Goal: Information Seeking & Learning: Learn about a topic

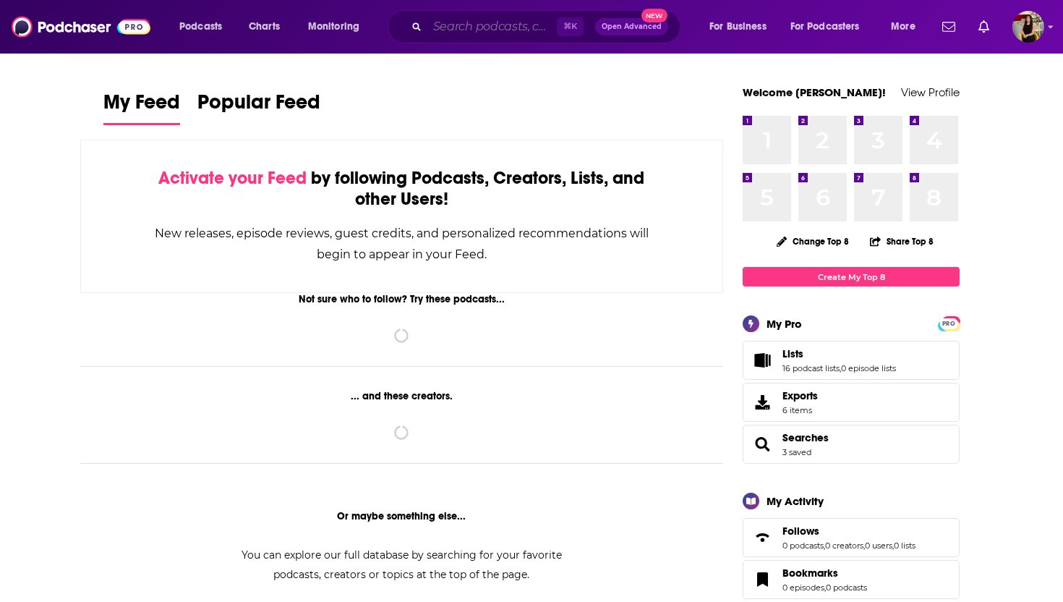
click at [481, 33] on input "Search podcasts, credits, & more..." at bounding box center [491, 26] width 129 height 23
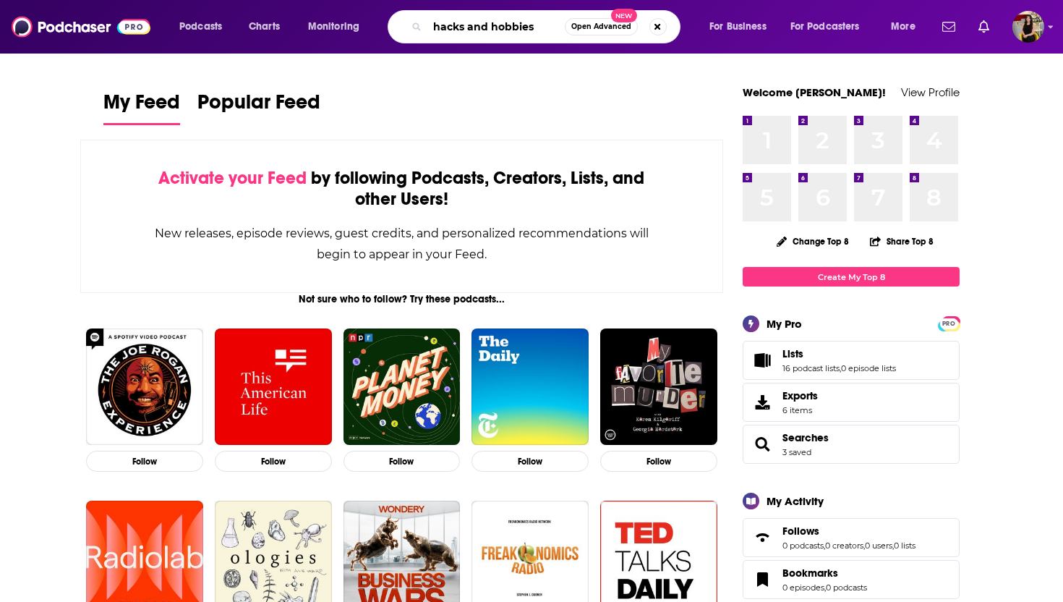
type input "hacks and hobbies"
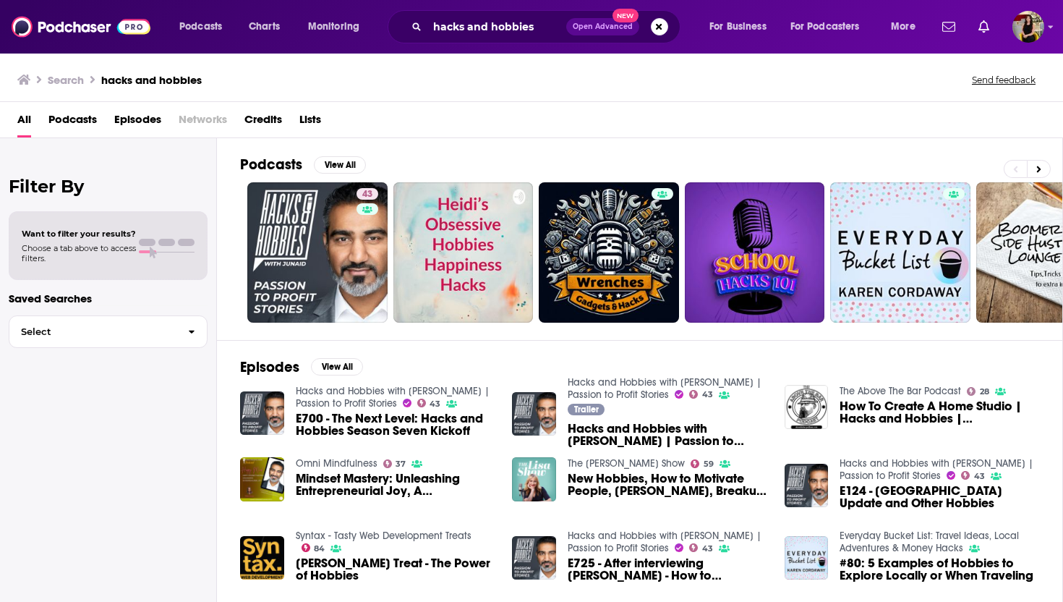
click at [363, 419] on span "E700 - The Next Level: Hacks and Hobbies Season Seven Kickoff" at bounding box center [396, 424] width 200 height 25
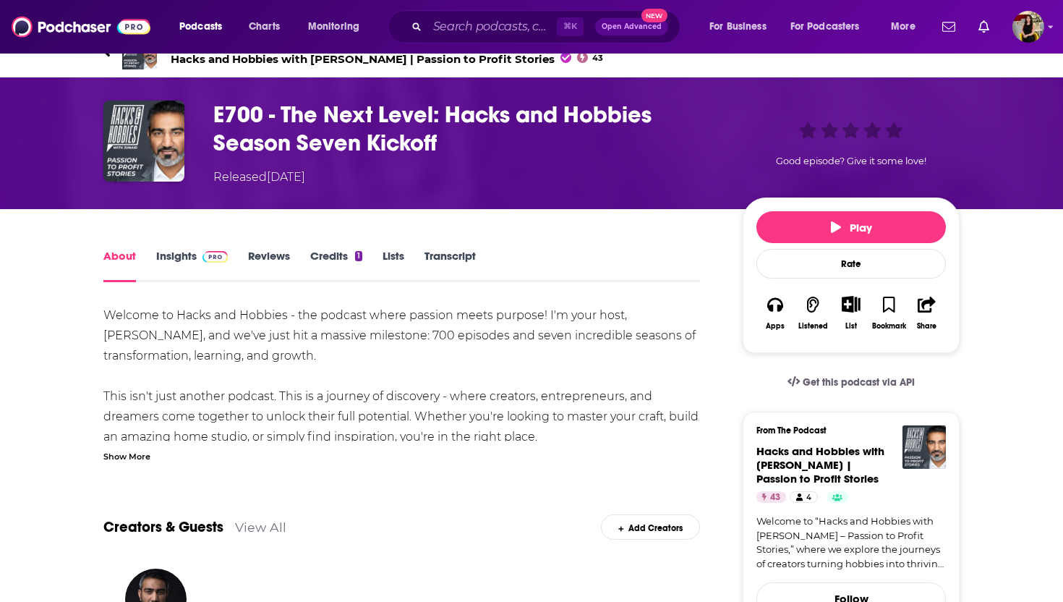
scroll to position [30, 0]
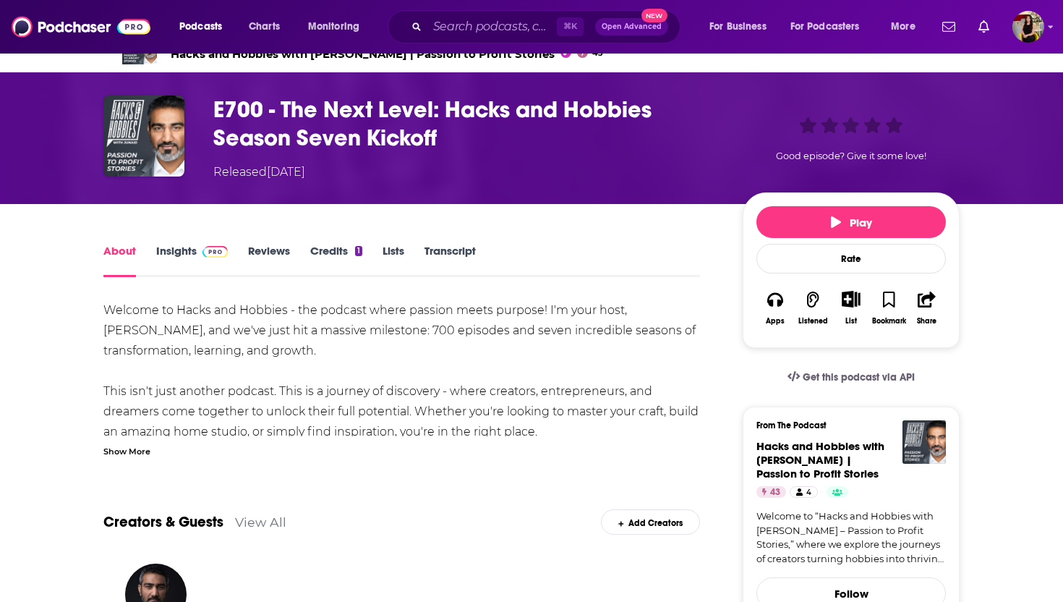
click at [202, 253] on img at bounding box center [214, 252] width 25 height 12
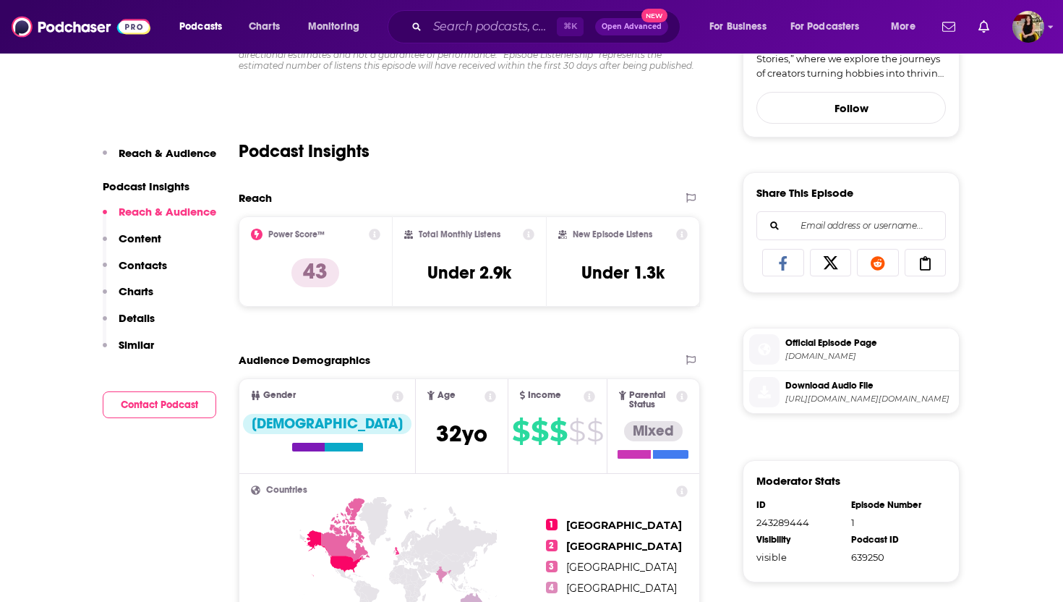
scroll to position [600, 0]
